Goal: Task Accomplishment & Management: Complete application form

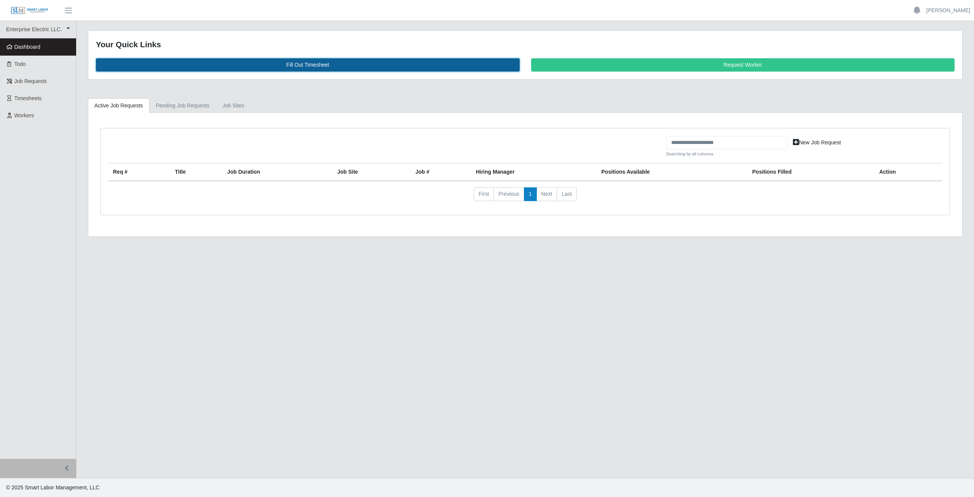
click at [307, 61] on link "Fill Out Timesheet" at bounding box center [308, 64] width 424 height 13
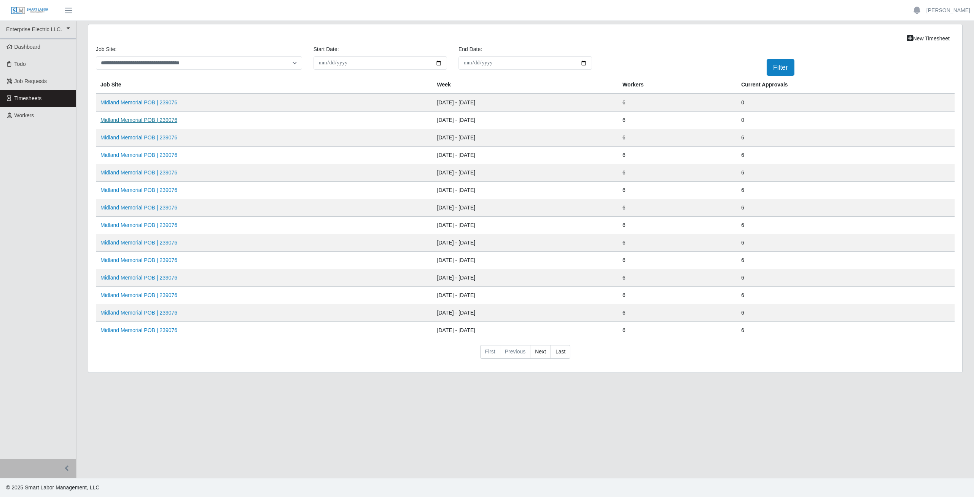
click at [140, 117] on link "Midland Memorial POB | 239076" at bounding box center [138, 120] width 77 height 6
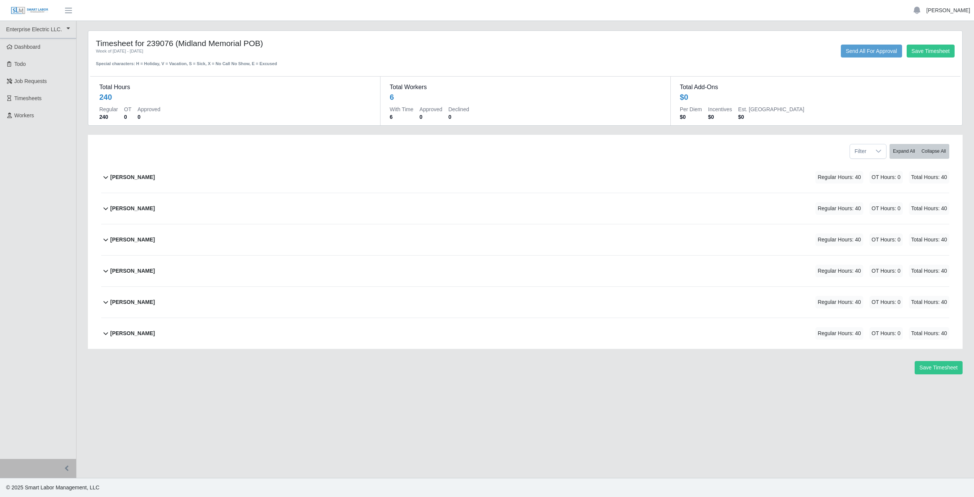
click at [948, 10] on link "[PERSON_NAME]" at bounding box center [949, 10] width 44 height 8
click at [933, 55] on link "Logout" at bounding box center [940, 53] width 69 height 16
